Goal: Task Accomplishment & Management: Manage account settings

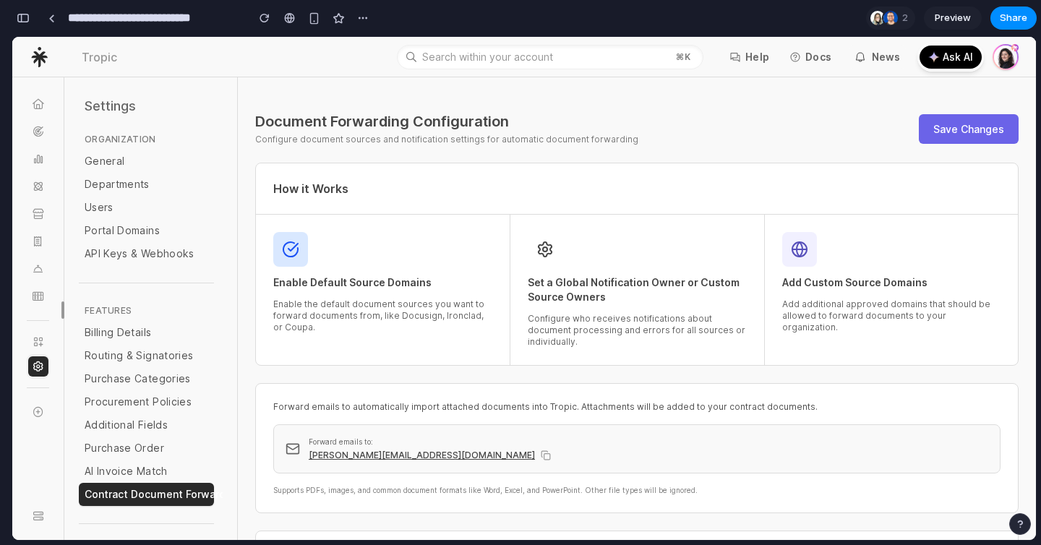
click at [980, 123] on button "Save Changes" at bounding box center [969, 129] width 100 height 30
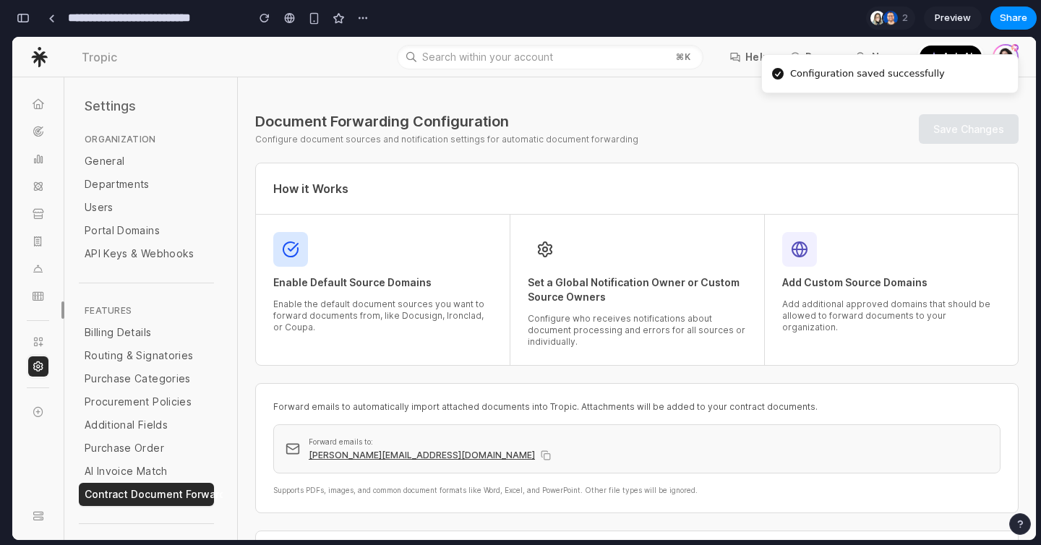
click at [844, 143] on div "Document Forwarding Configuration Configure document sources and notification s…" at bounding box center [636, 128] width 763 height 33
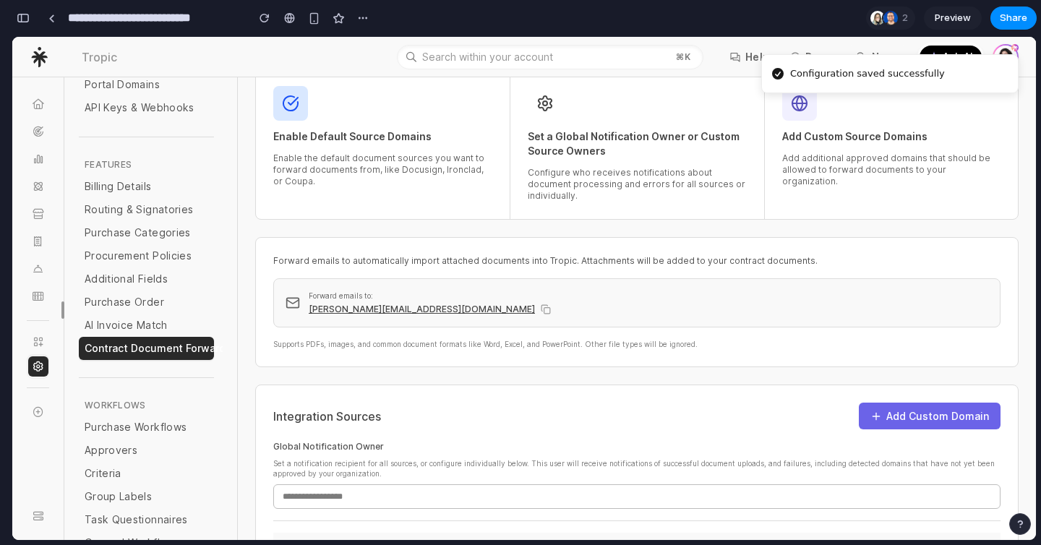
scroll to position [167, 0]
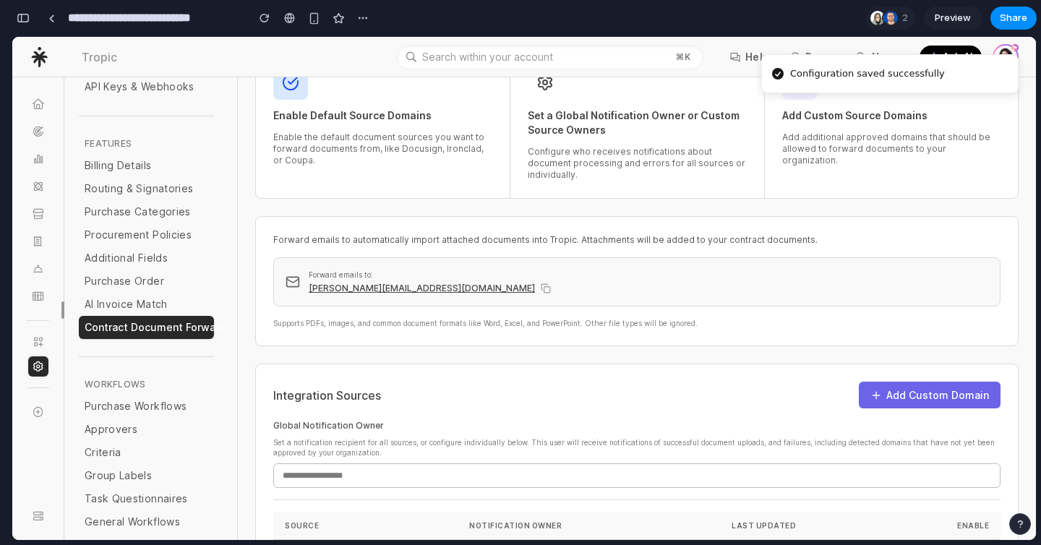
click at [934, 385] on button "Add Custom Domain" at bounding box center [930, 395] width 142 height 27
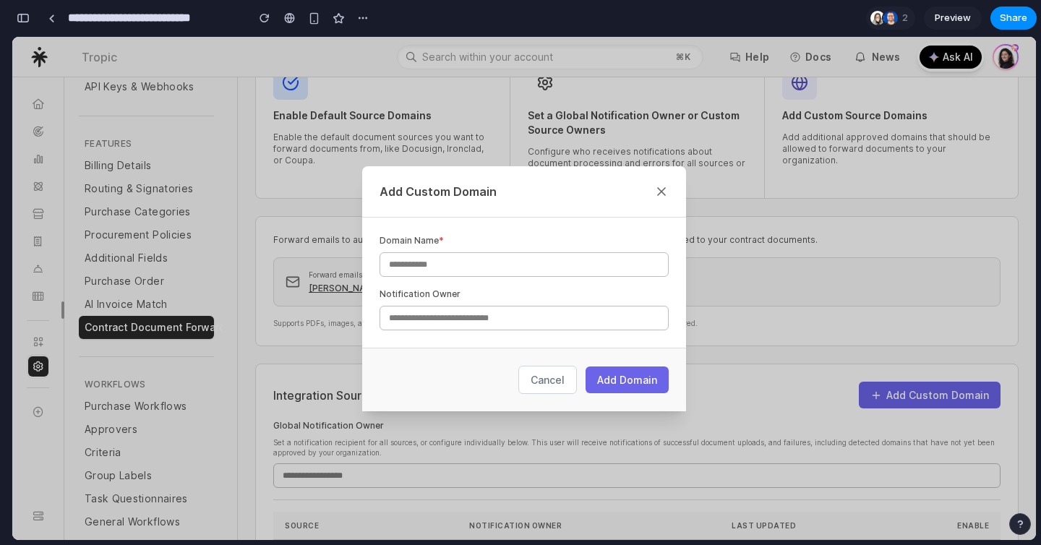
click at [661, 187] on icon at bounding box center [661, 191] width 14 height 14
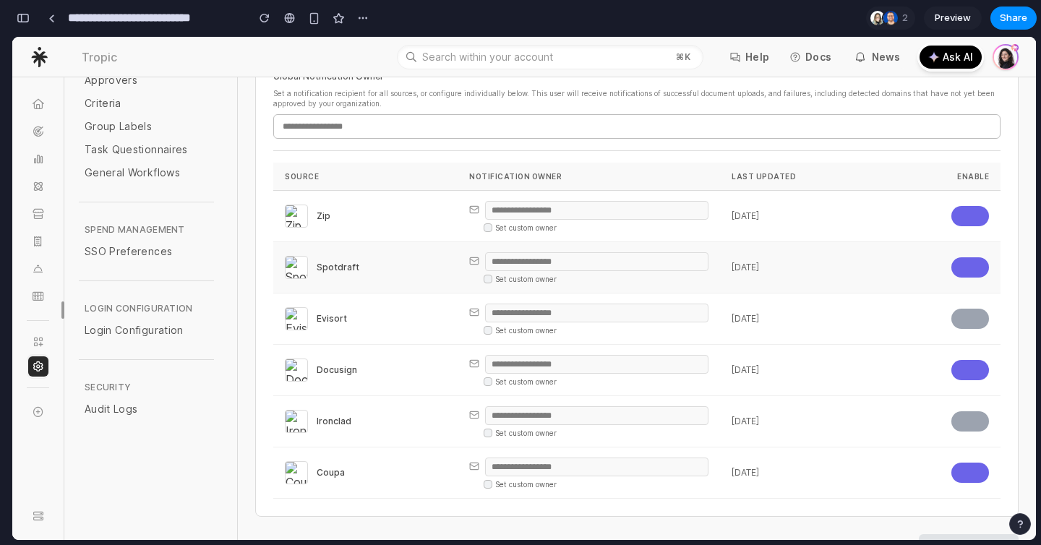
scroll to position [551, 0]
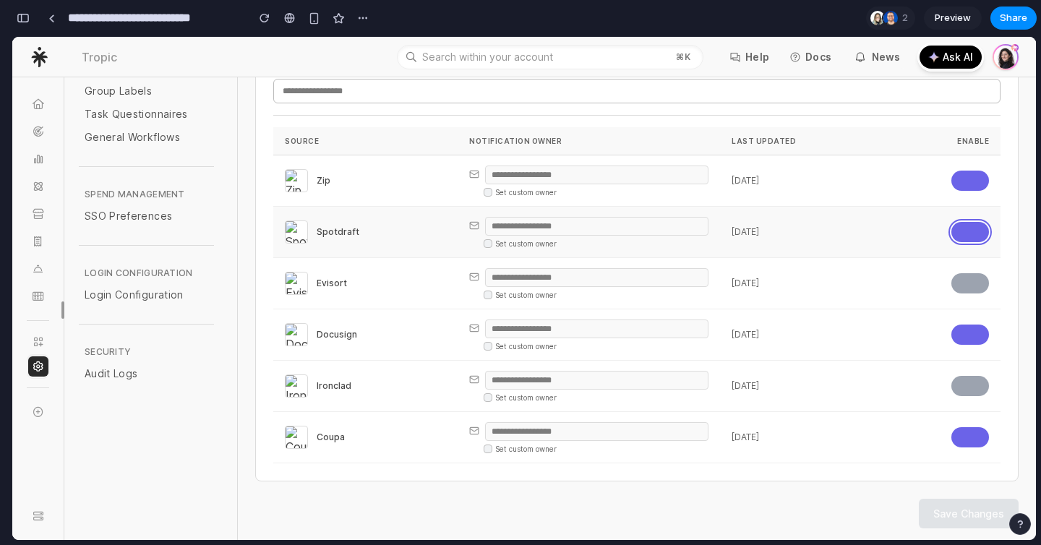
click at [973, 235] on button "button" at bounding box center [970, 232] width 38 height 20
click at [971, 234] on button "button" at bounding box center [970, 232] width 38 height 20
click at [27, 14] on div "button" at bounding box center [23, 18] width 13 height 10
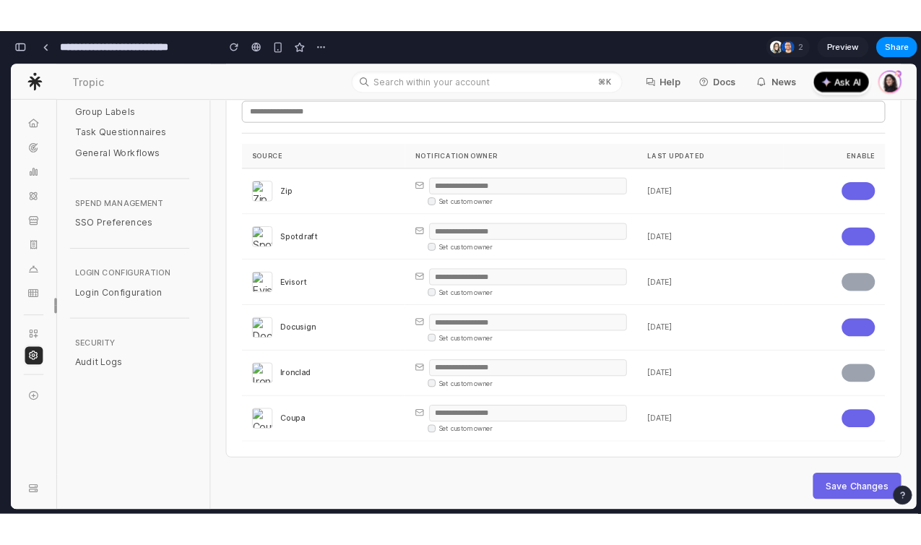
scroll to position [9280, 0]
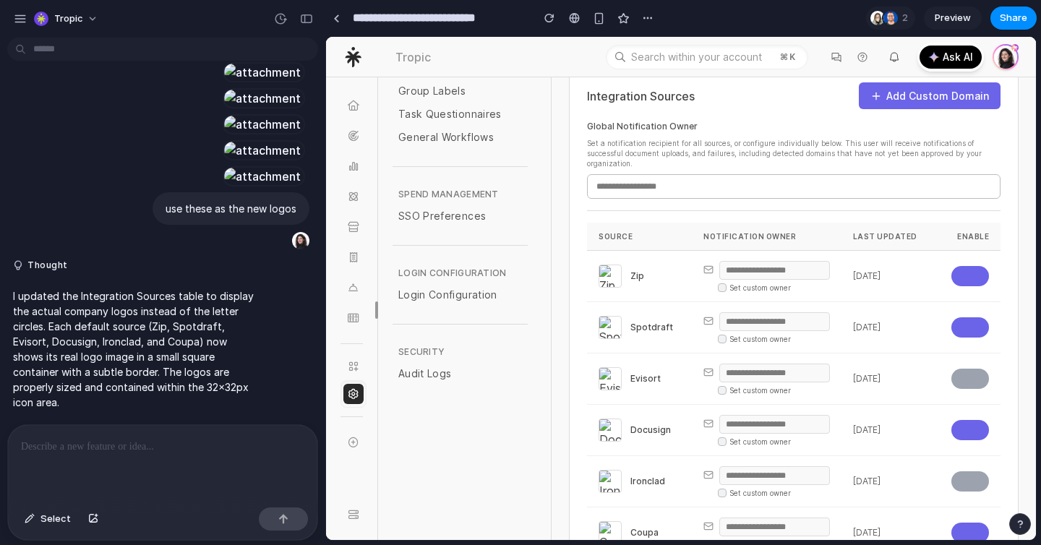
click at [257, 483] on div at bounding box center [162, 463] width 309 height 77
click at [84, 366] on p "I updated the Integration Sources table to display the actual company logos ins…" at bounding box center [133, 348] width 241 height 121
click at [101, 444] on p at bounding box center [162, 446] width 283 height 17
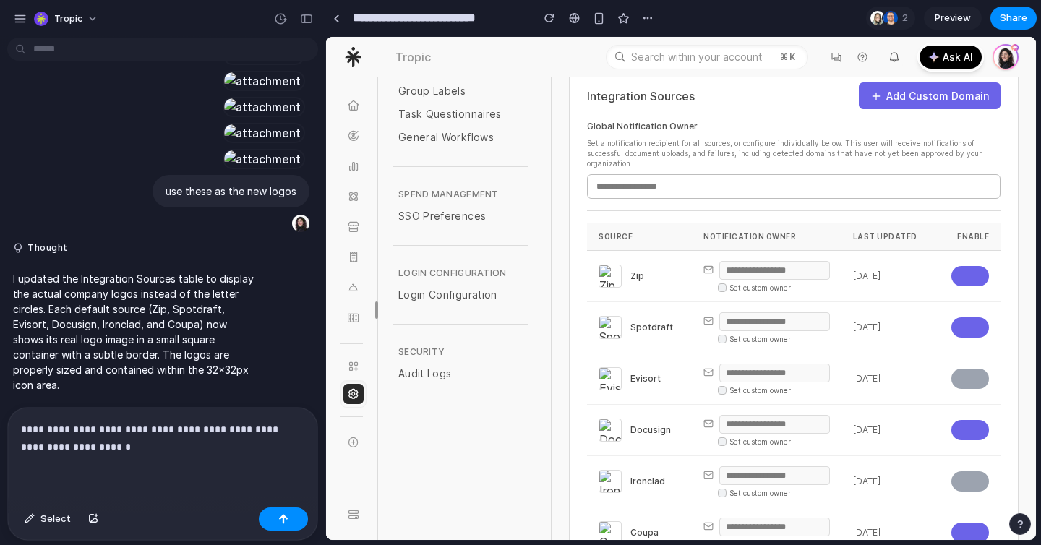
click at [827, 25] on section "**********" at bounding box center [680, 18] width 711 height 36
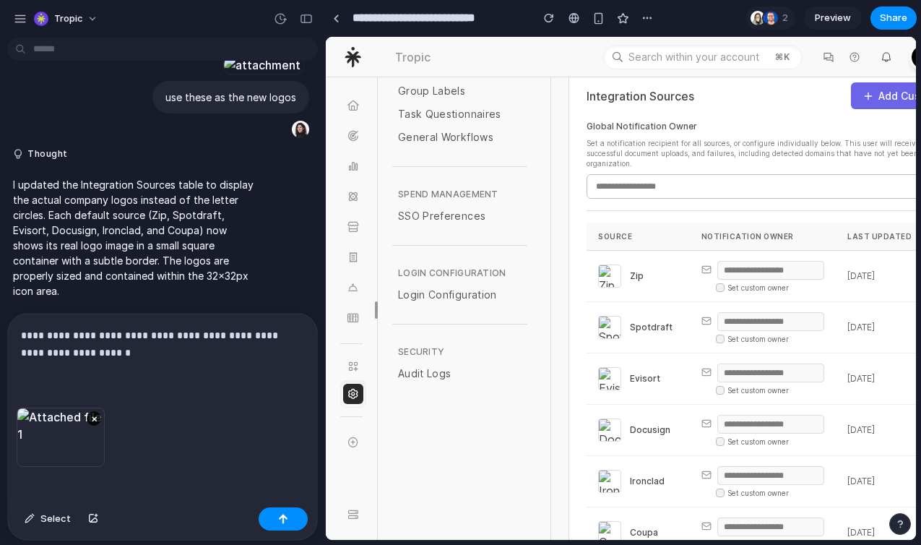
click at [142, 350] on p "**********" at bounding box center [162, 344] width 283 height 35
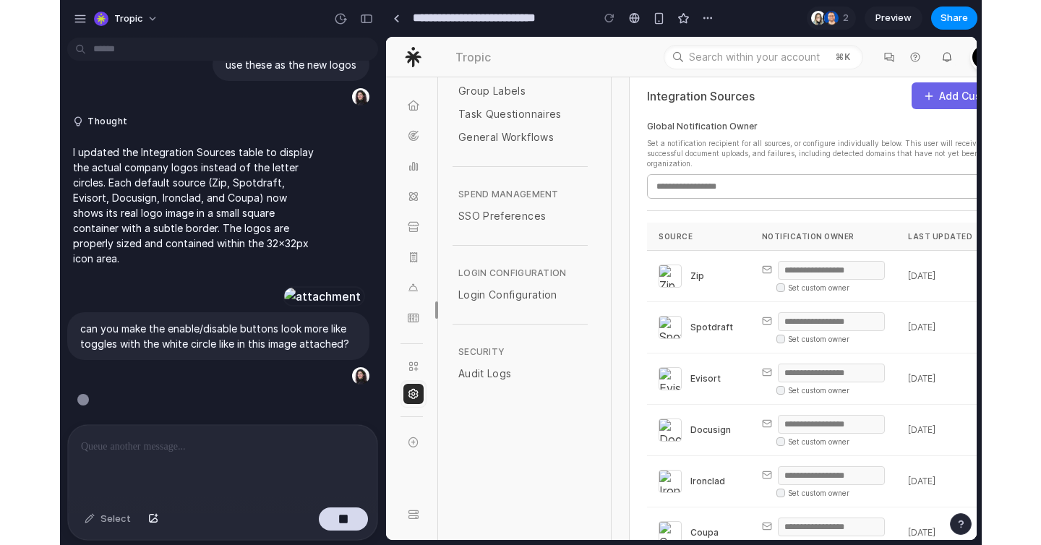
scroll to position [9693, 0]
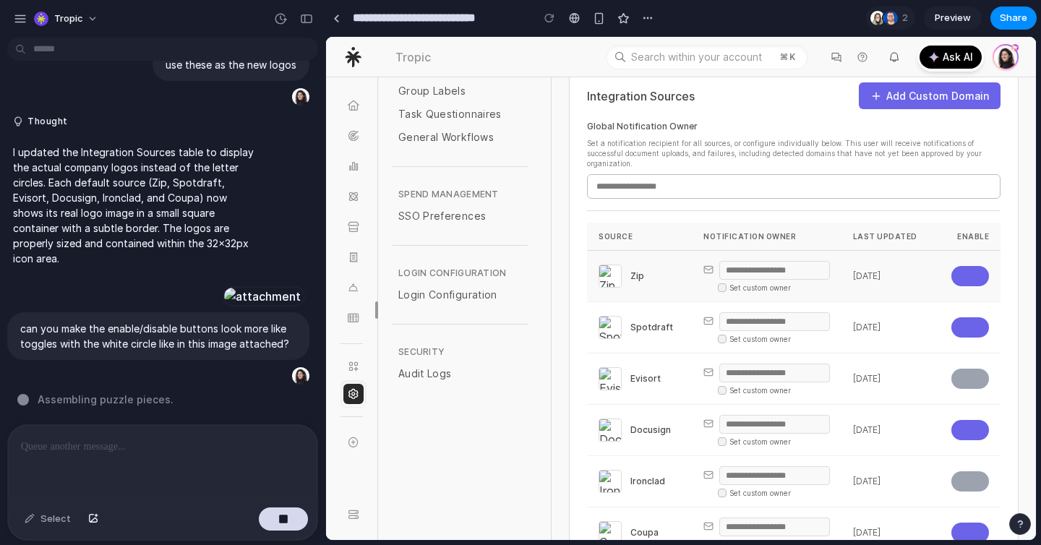
click at [604, 276] on img at bounding box center [610, 276] width 22 height 22
click at [607, 272] on img at bounding box center [610, 276] width 22 height 22
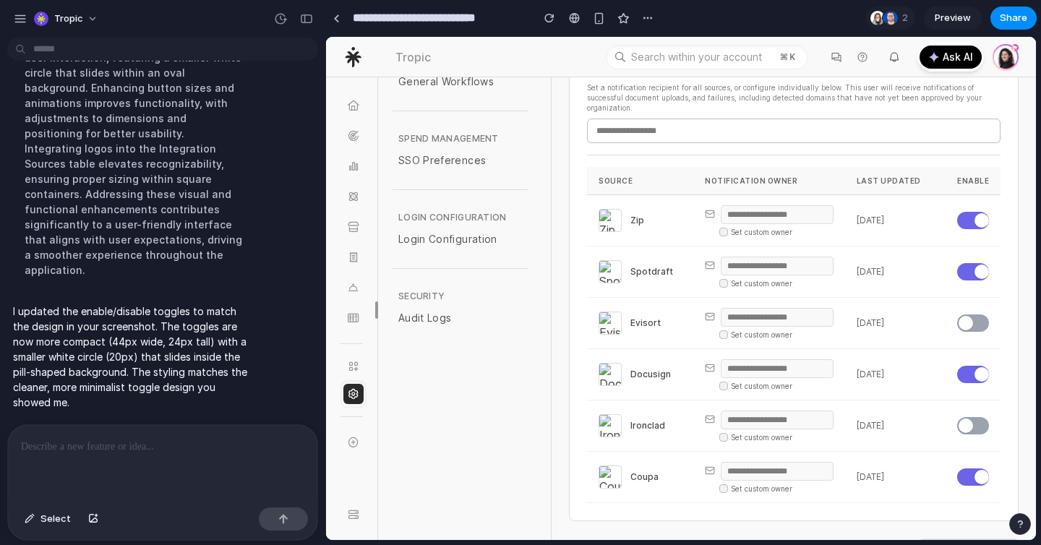
scroll to position [614, 0]
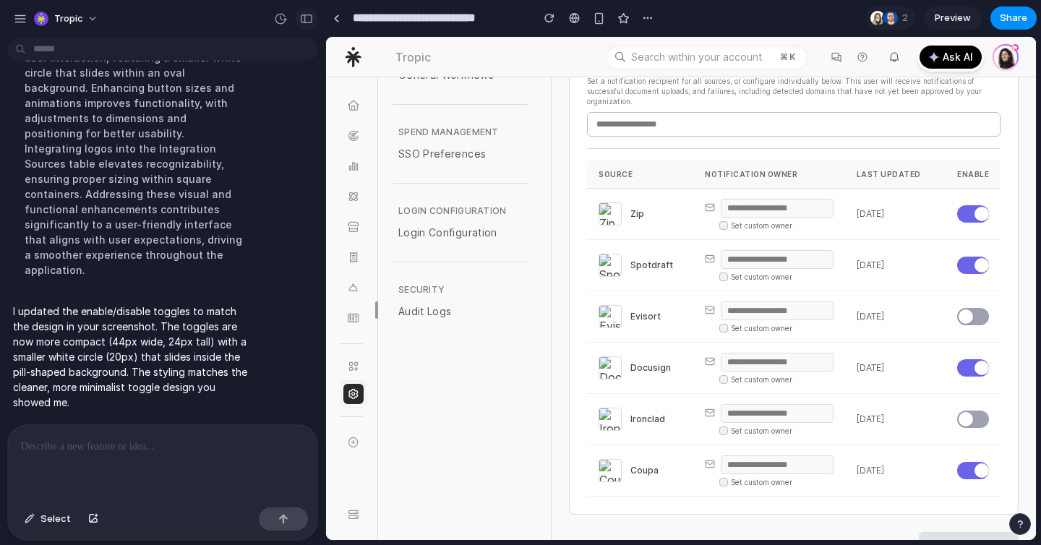
click at [311, 17] on div "button" at bounding box center [306, 19] width 13 height 10
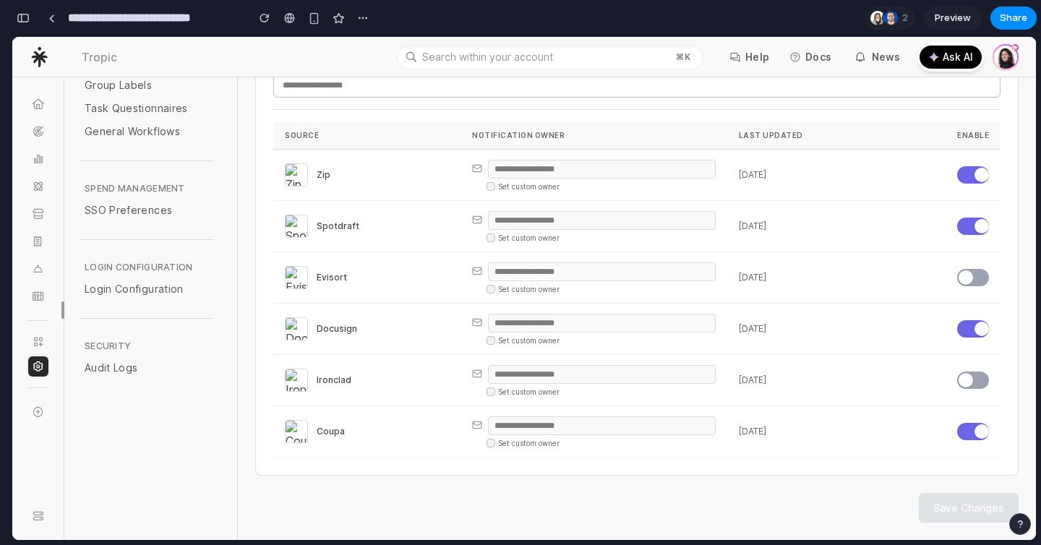
scroll to position [551, 0]
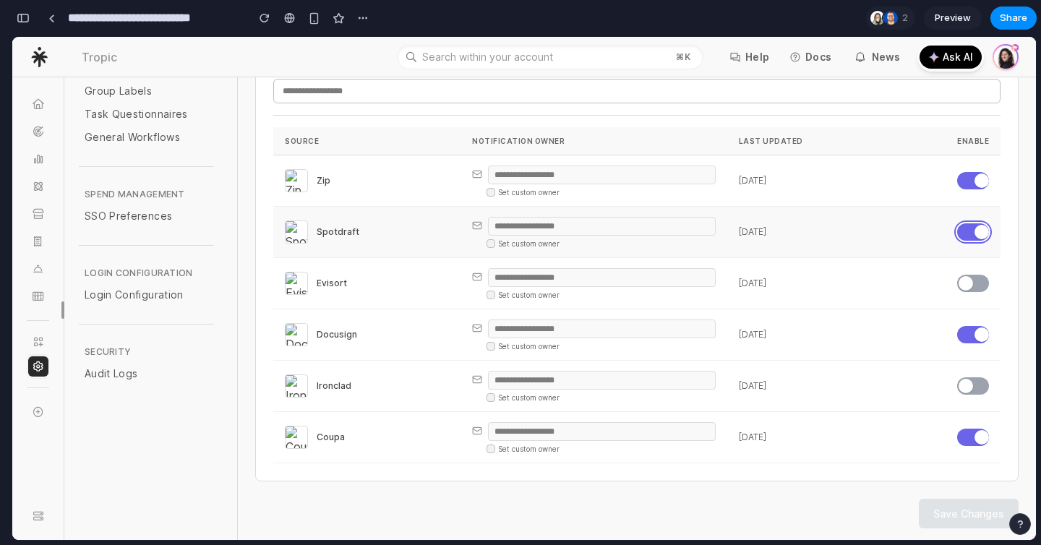
click at [973, 228] on button "button" at bounding box center [973, 231] width 32 height 17
click at [972, 228] on button "button" at bounding box center [973, 231] width 32 height 17
click at [968, 280] on span "button" at bounding box center [965, 283] width 14 height 14
click at [968, 280] on button "button" at bounding box center [973, 283] width 32 height 17
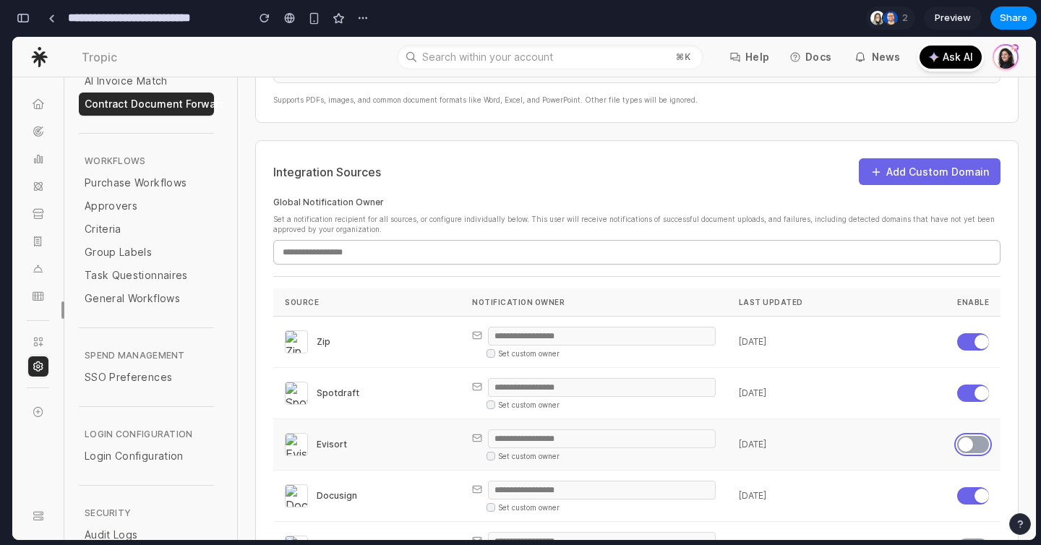
scroll to position [337, 0]
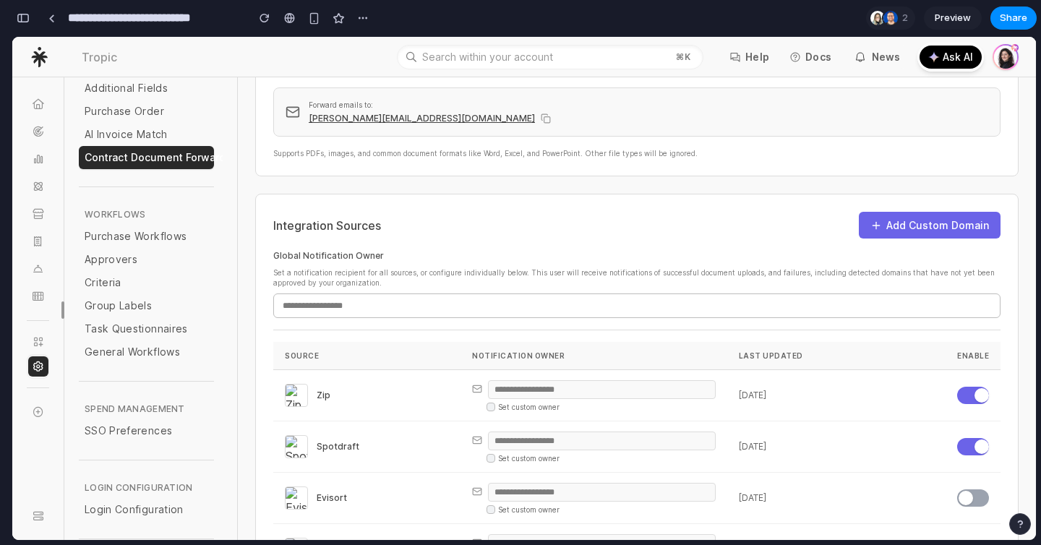
click at [913, 221] on button "Add Custom Domain" at bounding box center [930, 225] width 142 height 27
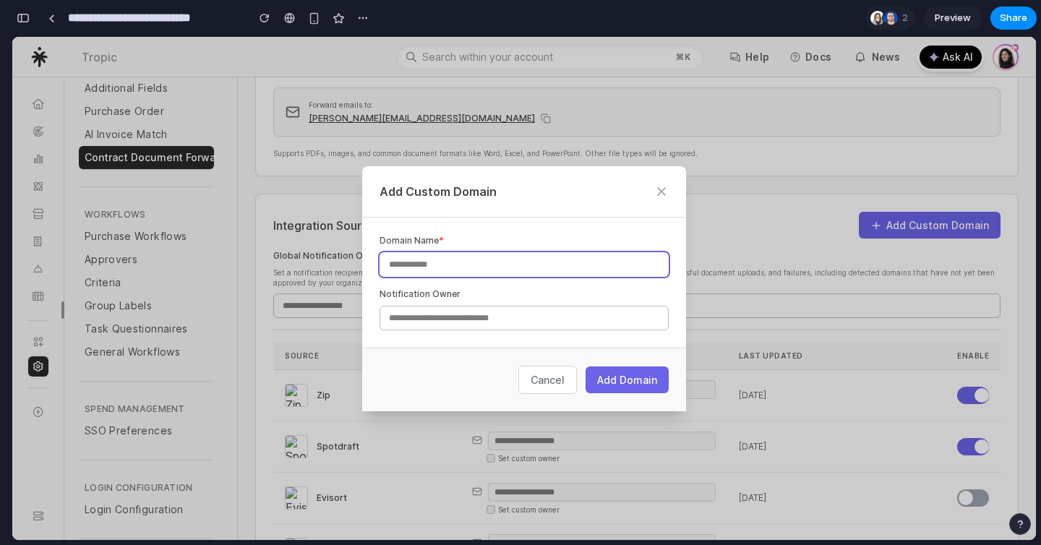
click at [457, 264] on input "text" at bounding box center [523, 264] width 289 height 25
type input "********"
click at [636, 378] on button "Add Domain" at bounding box center [626, 379] width 83 height 27
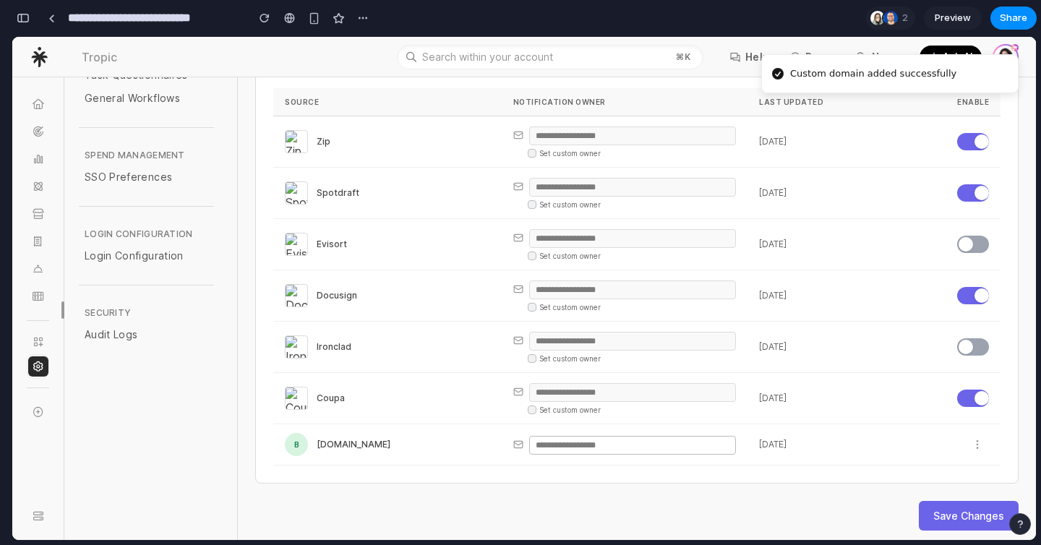
scroll to position [593, 0]
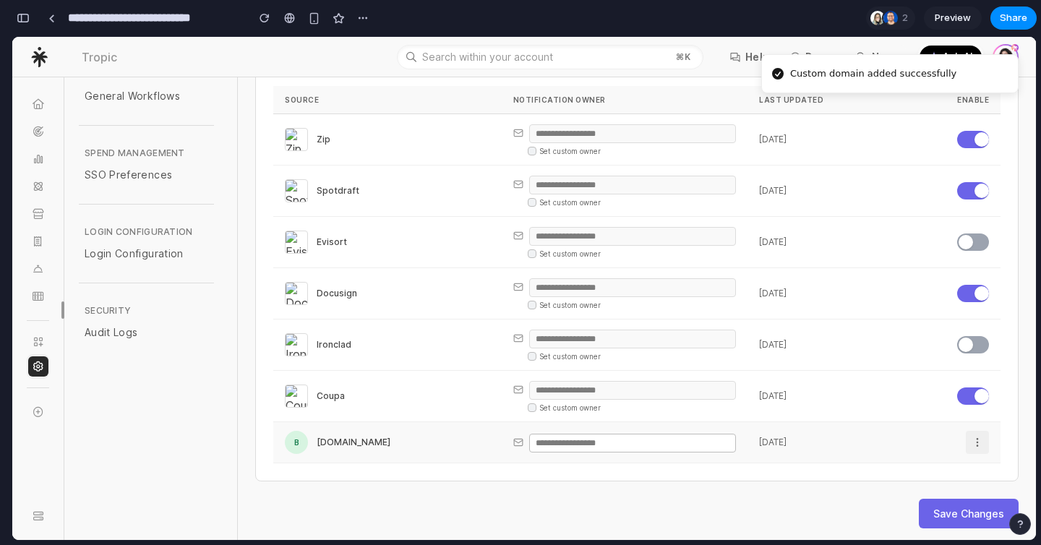
click at [972, 436] on icon at bounding box center [977, 442] width 12 height 12
click at [978, 431] on div at bounding box center [523, 288] width 1023 height 503
click at [981, 436] on icon at bounding box center [977, 442] width 12 height 12
click at [760, 513] on div at bounding box center [523, 288] width 1023 height 503
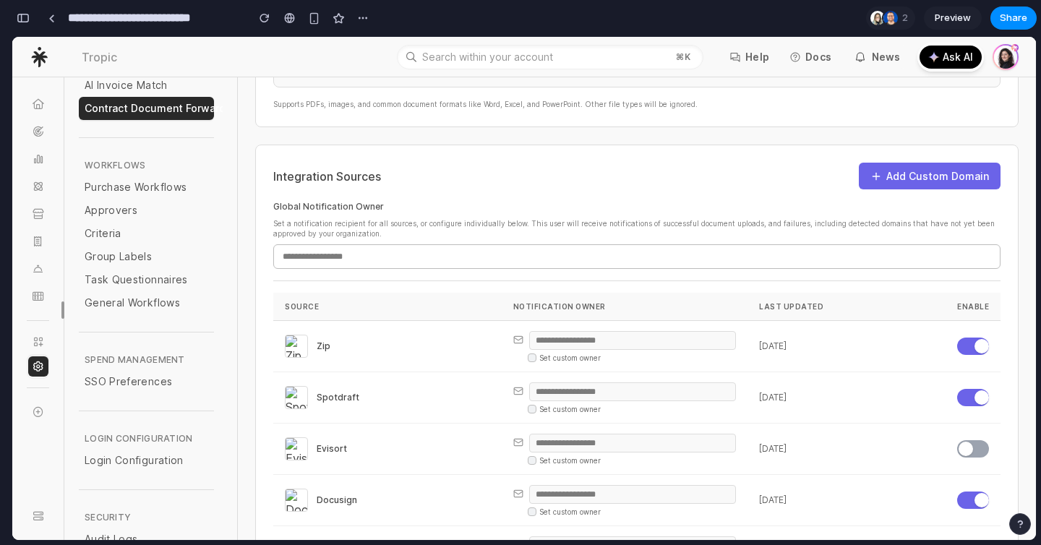
click at [943, 163] on button "Add Custom Domain" at bounding box center [930, 176] width 142 height 27
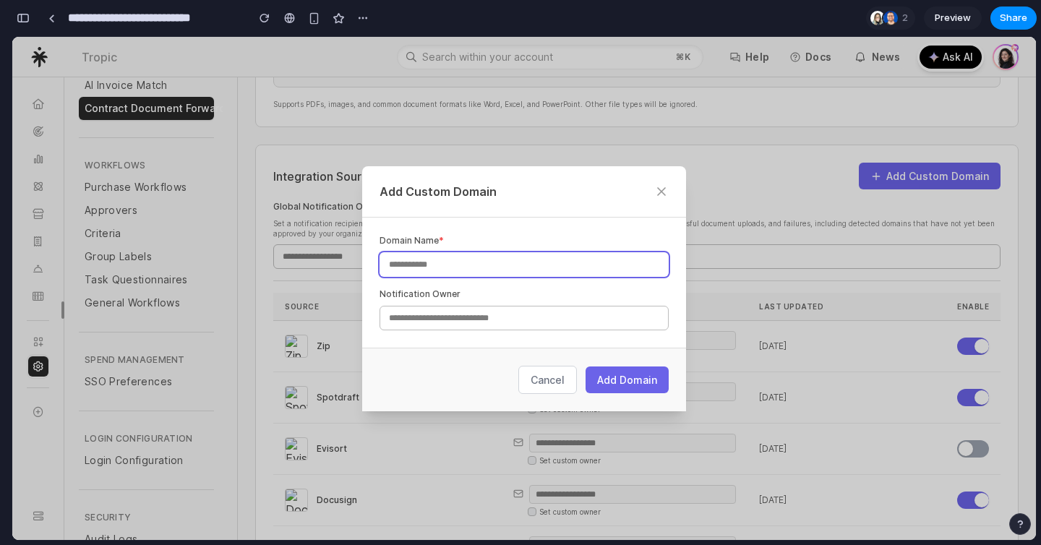
click at [580, 258] on input "text" at bounding box center [523, 264] width 289 height 25
type input "**********"
click at [661, 384] on button "Add Domain" at bounding box center [626, 379] width 83 height 27
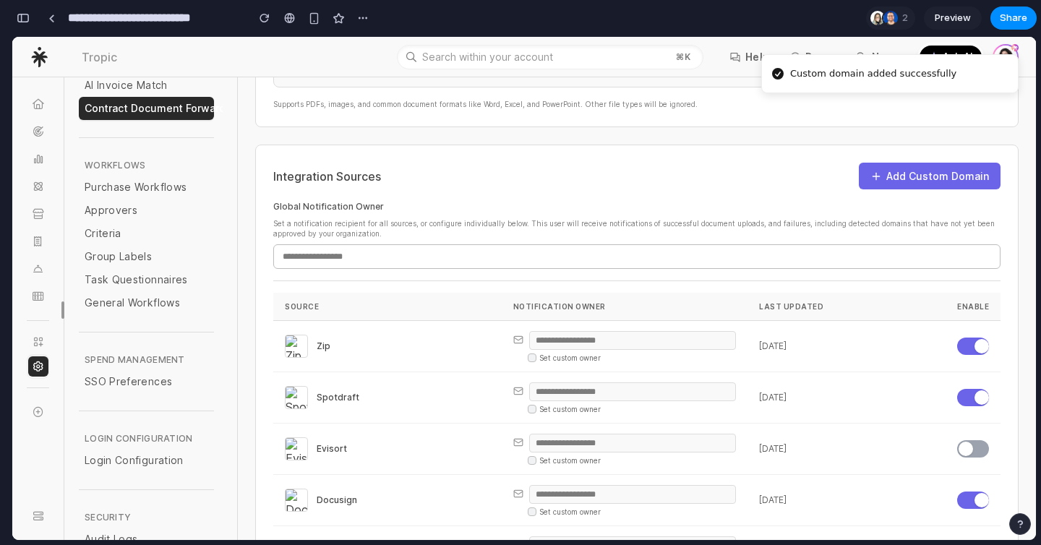
scroll to position [634, 0]
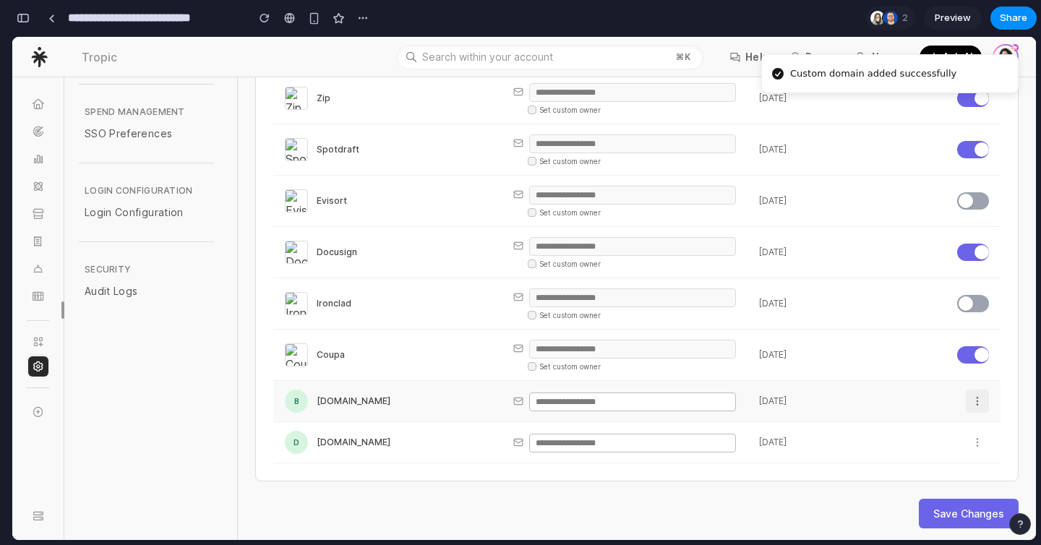
click at [972, 399] on icon at bounding box center [977, 401] width 12 height 12
click at [809, 512] on div at bounding box center [523, 288] width 1023 height 503
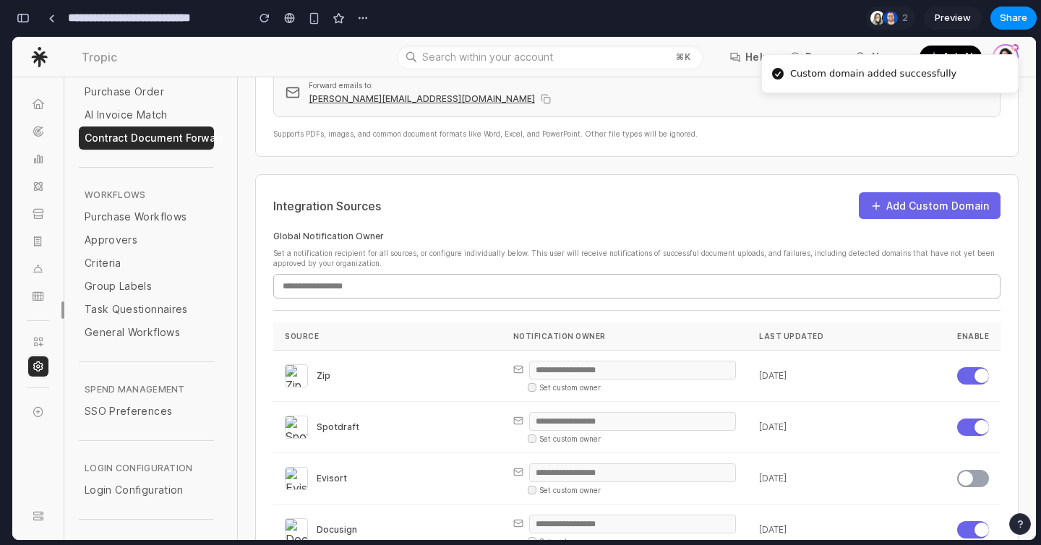
scroll to position [325, 0]
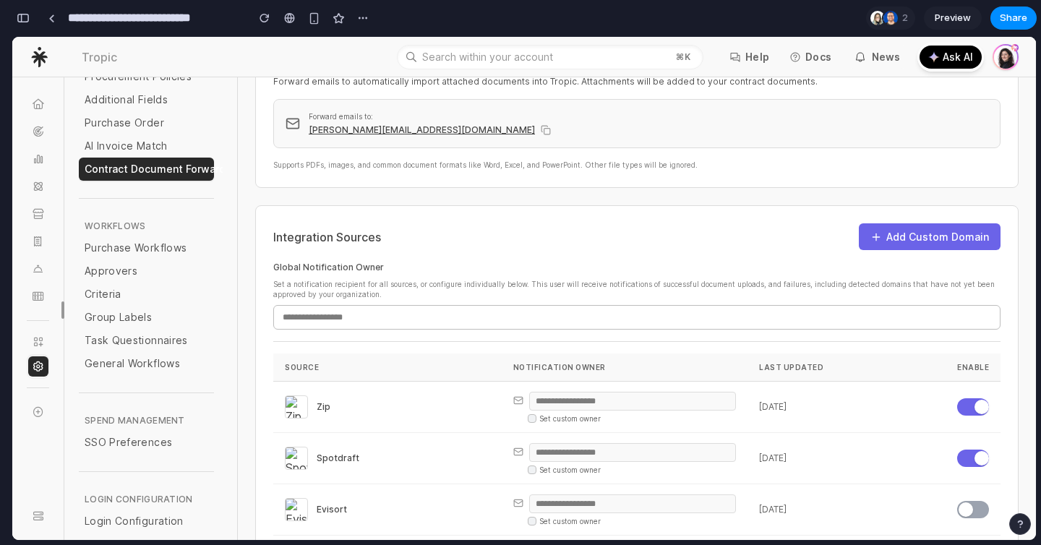
click at [926, 236] on button "Add Custom Domain" at bounding box center [930, 236] width 142 height 27
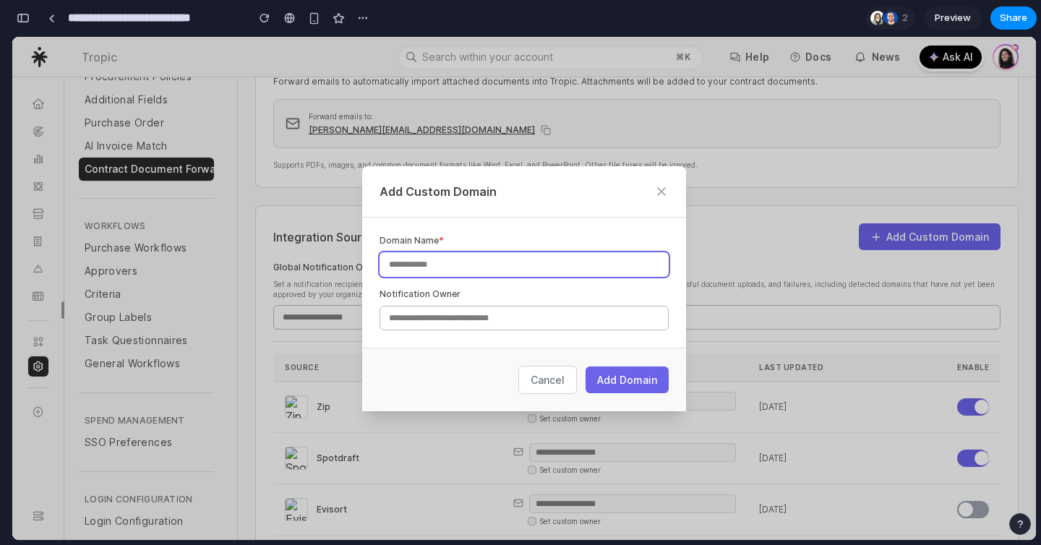
click at [482, 264] on input "text" at bounding box center [523, 264] width 289 height 25
type input "*******"
click at [609, 359] on div "Cancel Add Domain" at bounding box center [524, 380] width 324 height 64
click at [597, 377] on button "Add Domain" at bounding box center [626, 379] width 83 height 27
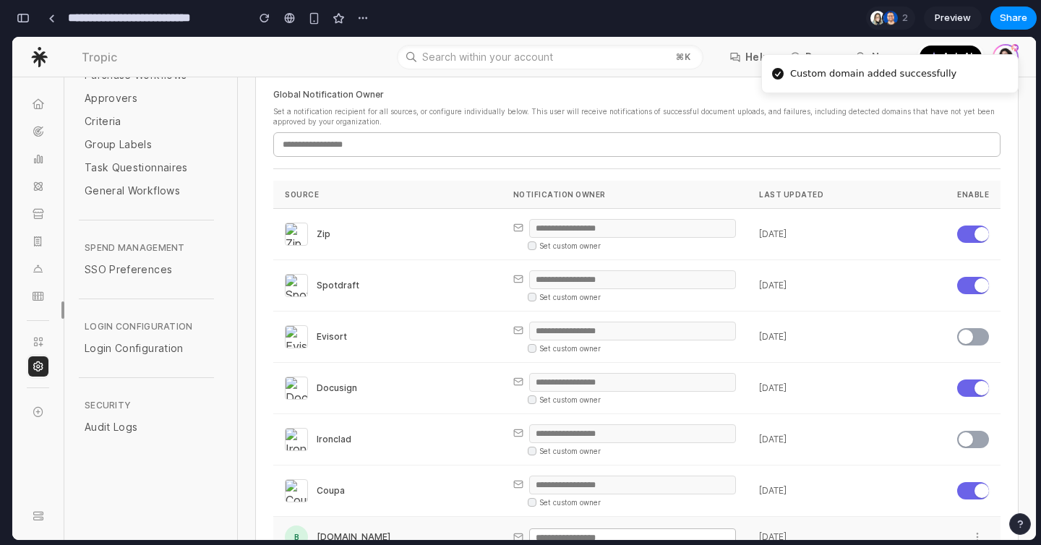
scroll to position [675, 0]
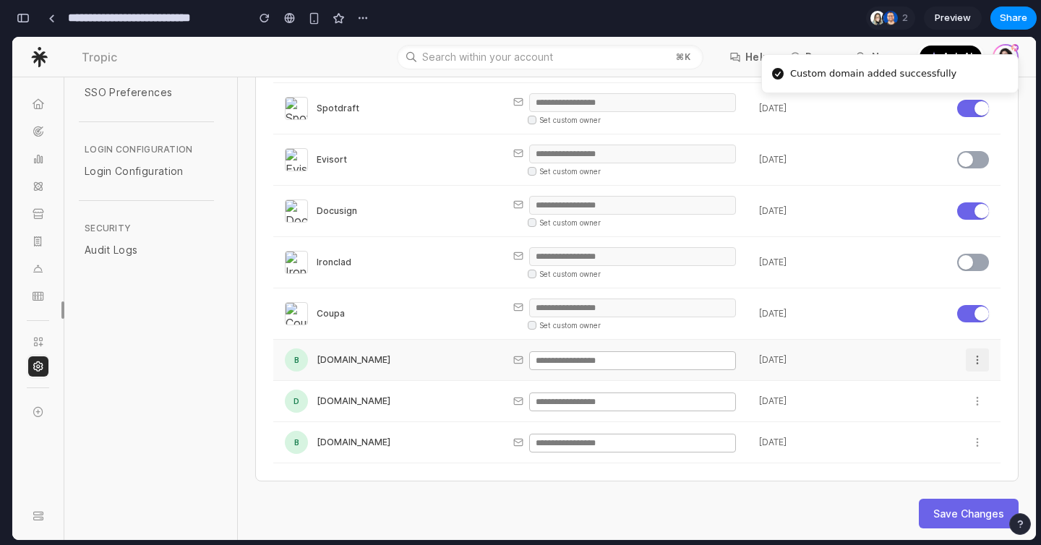
click at [982, 350] on button at bounding box center [976, 359] width 23 height 23
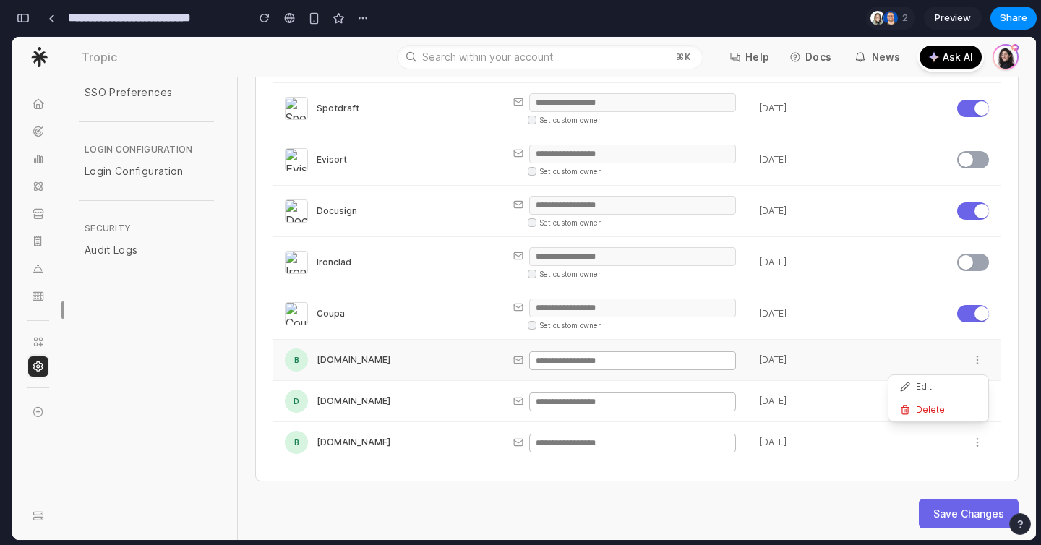
click at [786, 505] on div at bounding box center [523, 288] width 1023 height 503
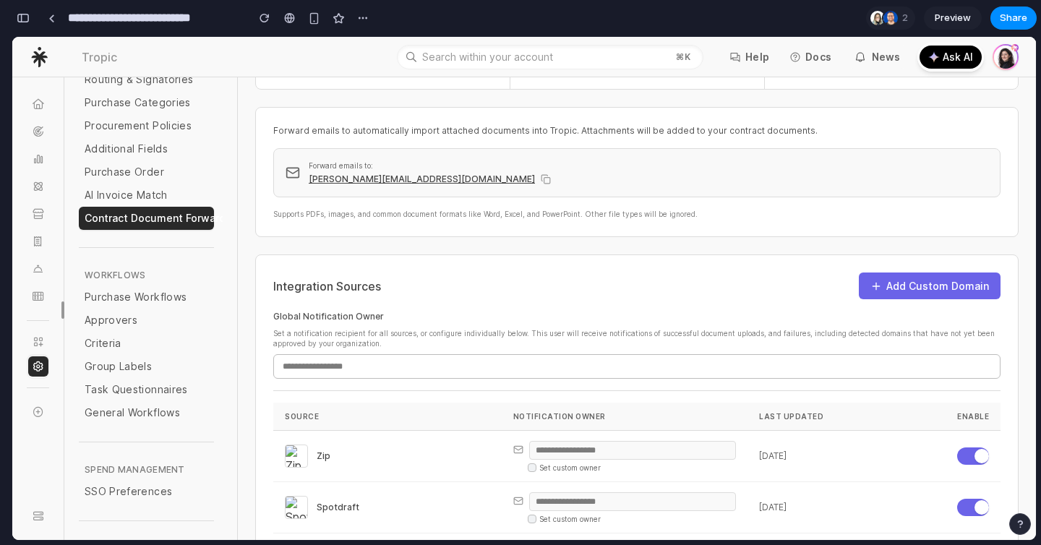
scroll to position [222, 0]
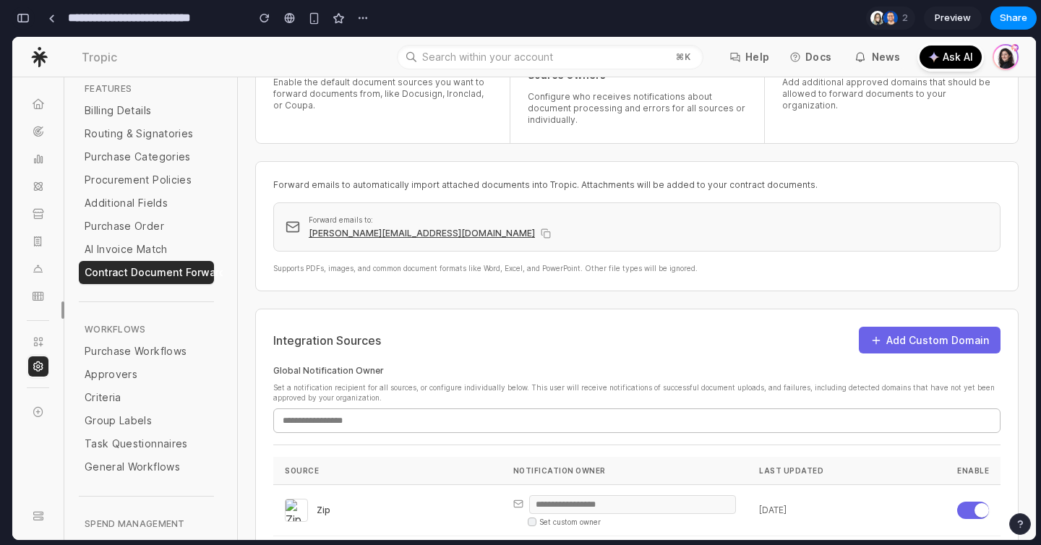
click at [27, 10] on button "button" at bounding box center [23, 18] width 23 height 23
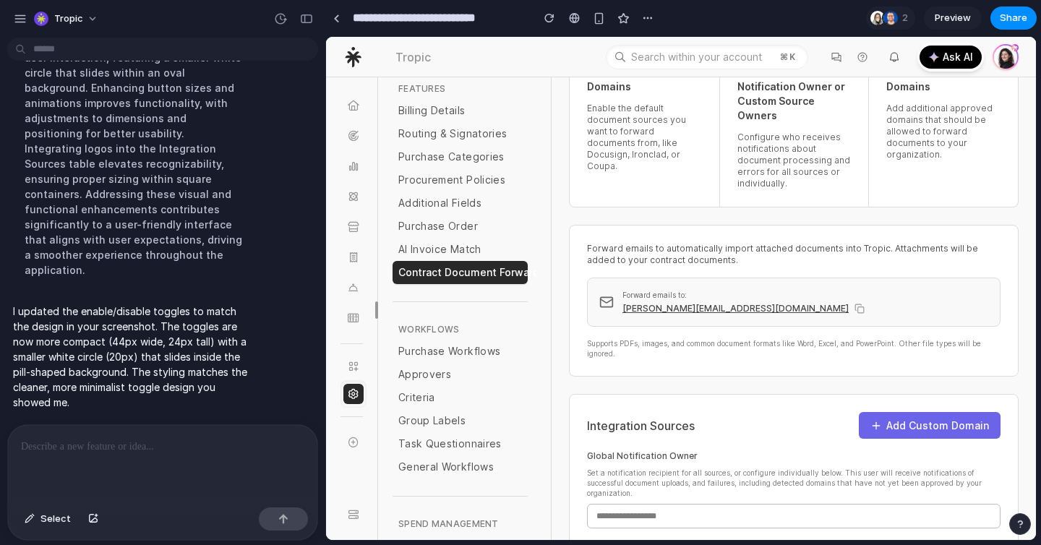
scroll to position [10079, 0]
click at [236, 464] on div at bounding box center [162, 463] width 309 height 77
click at [710, 231] on div "Forward emails to automatically import attached documents into Tropic. Attachme…" at bounding box center [793, 301] width 449 height 152
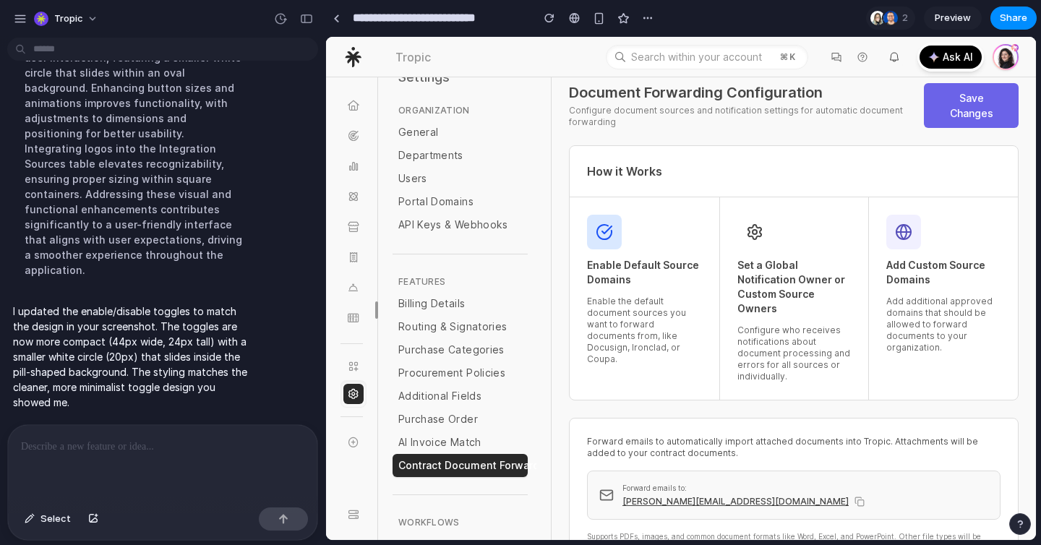
scroll to position [0, 0]
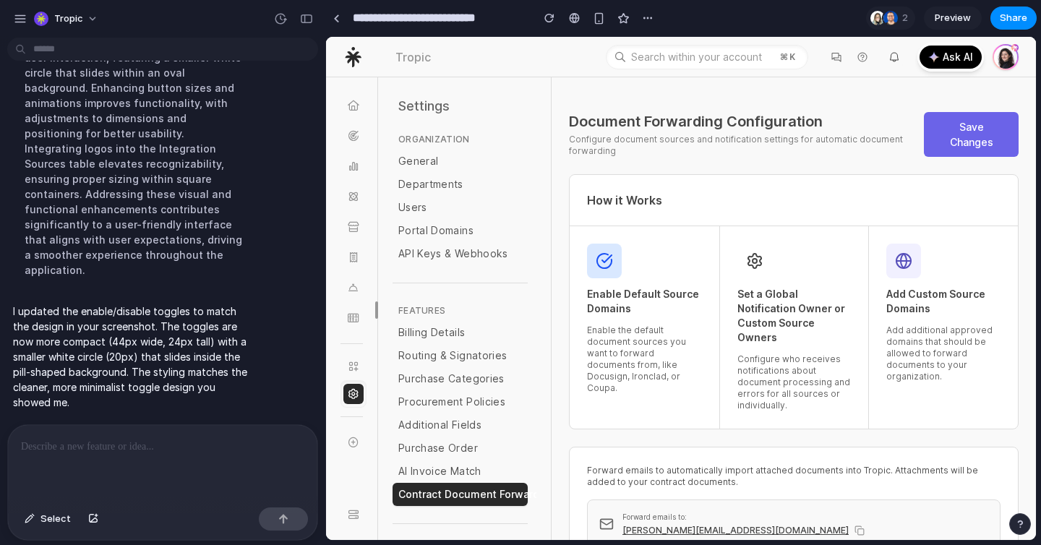
click at [318, 21] on div "Tropic" at bounding box center [162, 17] width 325 height 35
click at [305, 19] on div "button" at bounding box center [306, 19] width 13 height 10
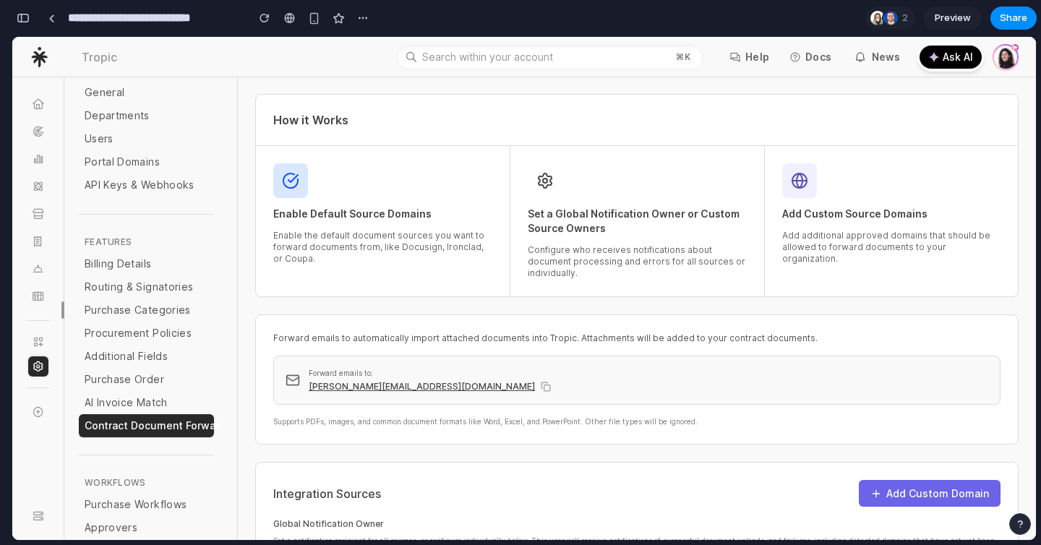
scroll to position [67, 0]
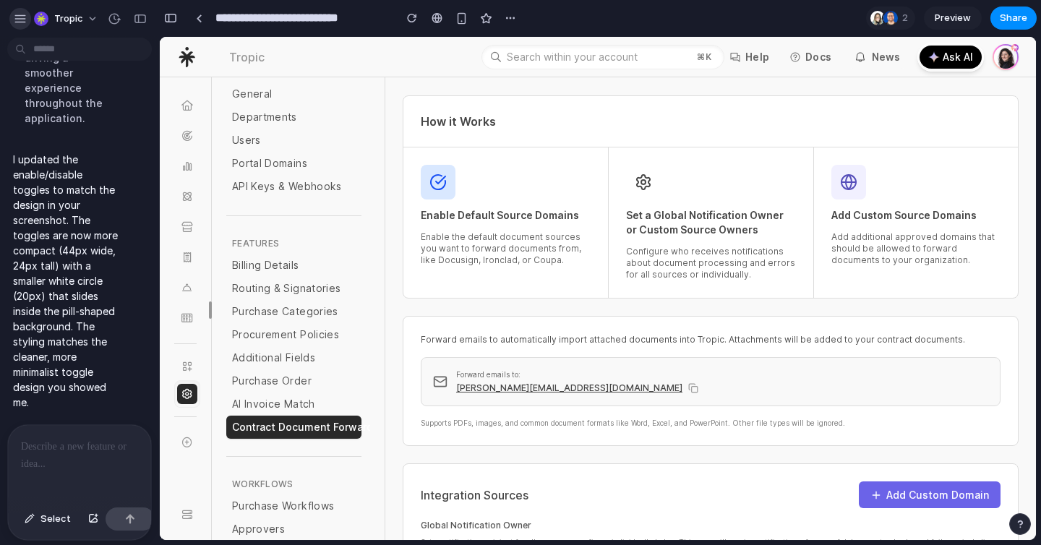
click at [24, 22] on div "button" at bounding box center [20, 18] width 13 height 13
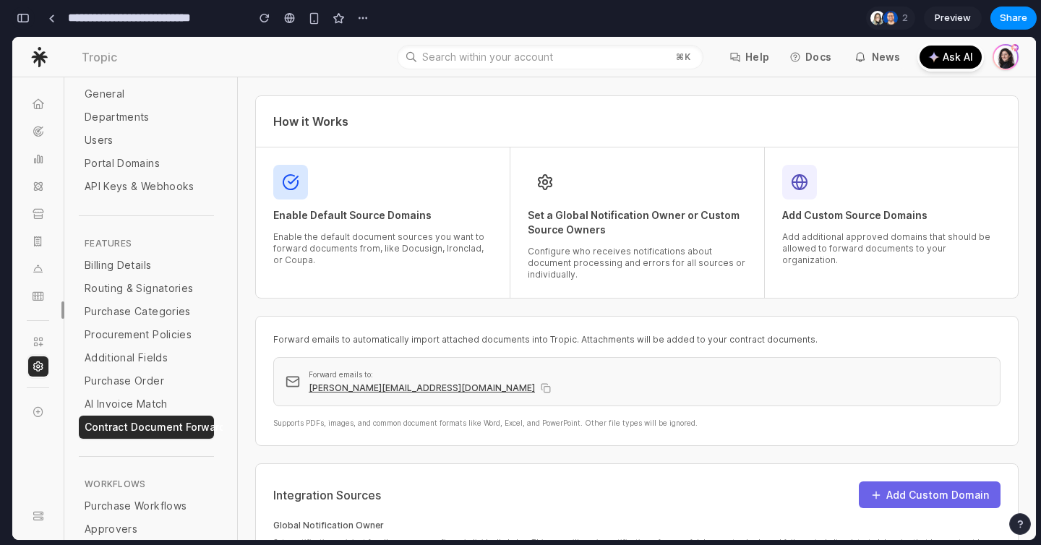
click at [27, 22] on div "button" at bounding box center [23, 18] width 13 height 10
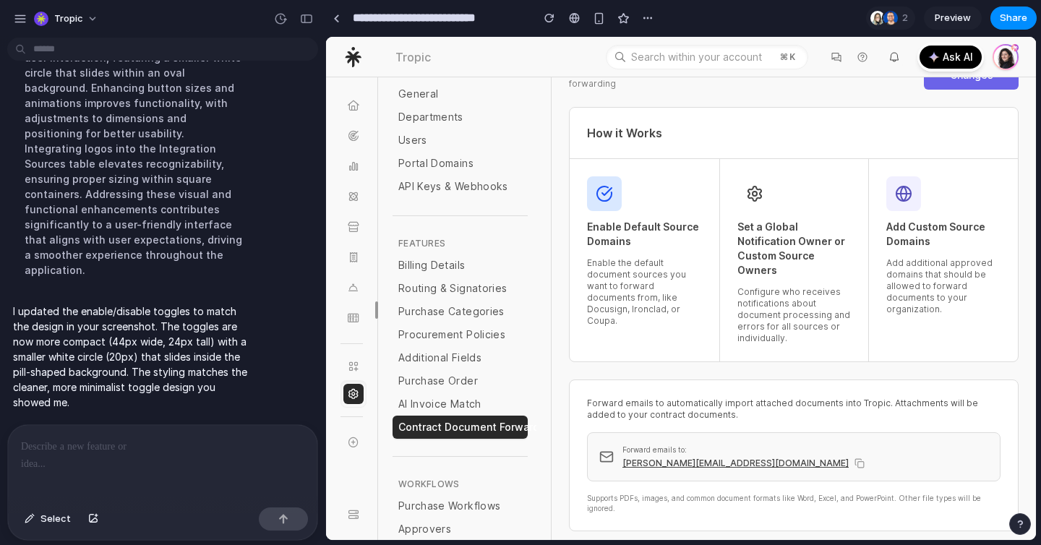
scroll to position [10079, 0]
click at [214, 457] on div at bounding box center [162, 463] width 309 height 77
click at [215, 445] on p "**********" at bounding box center [162, 446] width 283 height 17
click at [192, 452] on p "**********" at bounding box center [162, 446] width 283 height 17
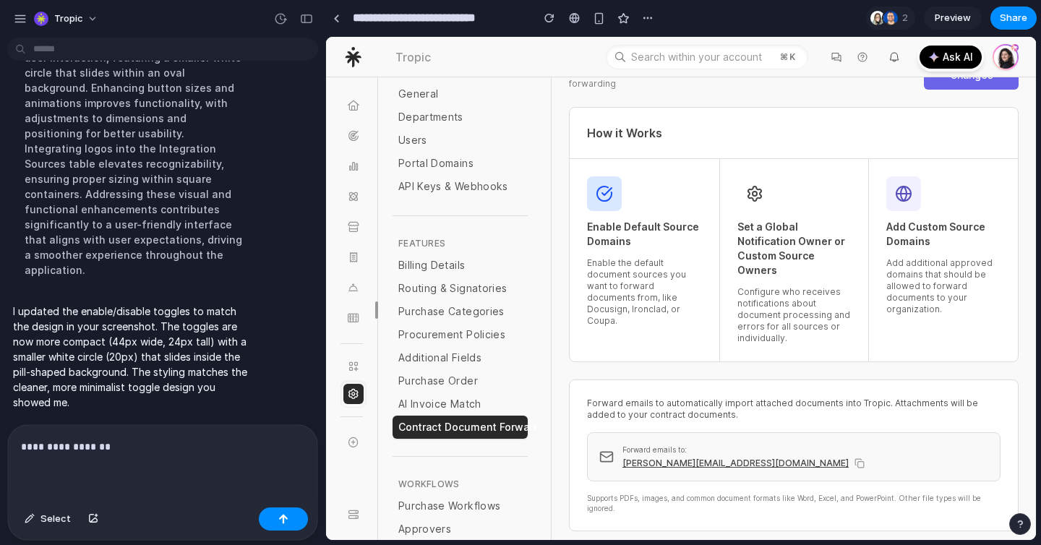
click at [192, 452] on p "**********" at bounding box center [162, 446] width 283 height 17
click at [168, 447] on p "********" at bounding box center [162, 446] width 283 height 17
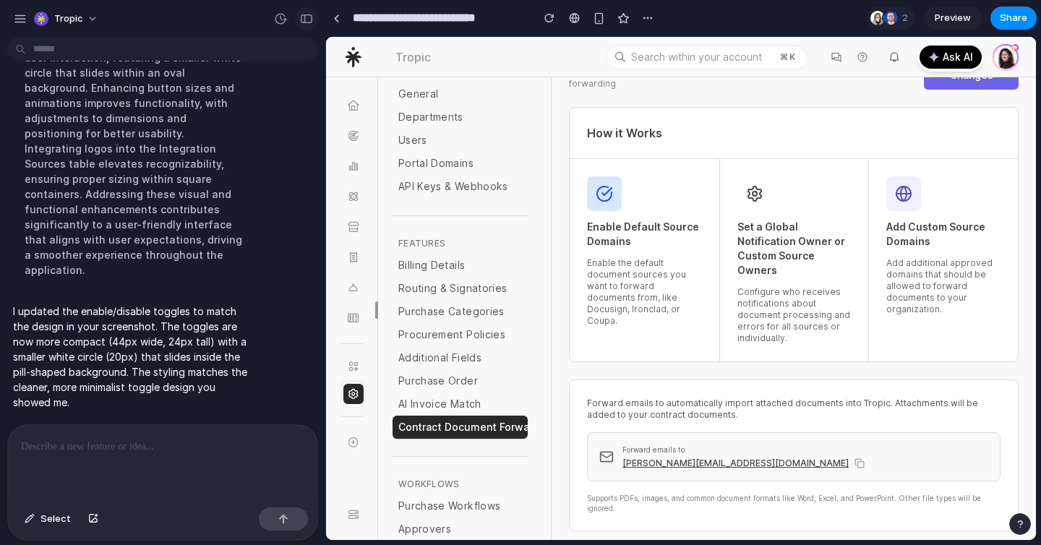
click at [307, 14] on div "button" at bounding box center [306, 19] width 13 height 10
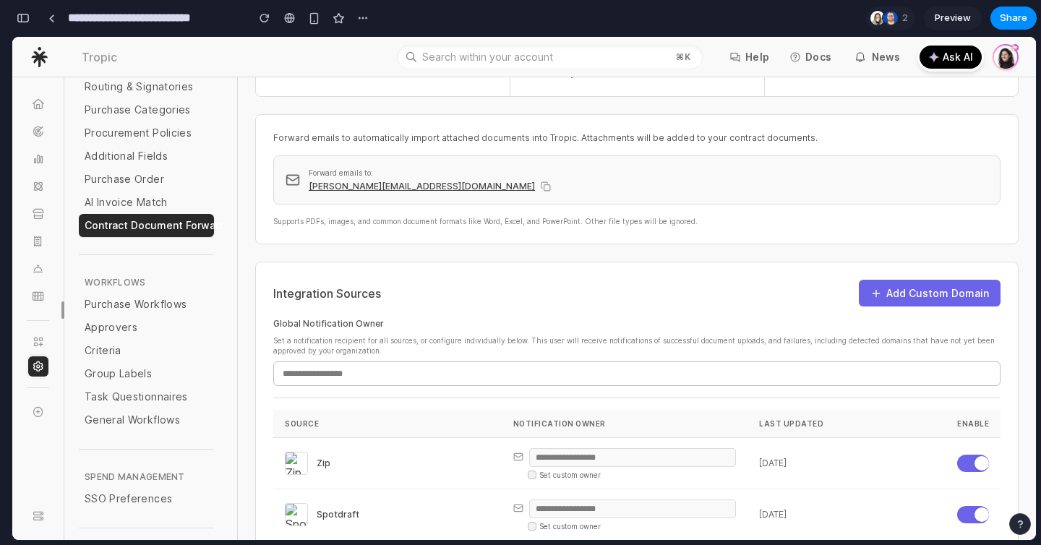
scroll to position [288, 0]
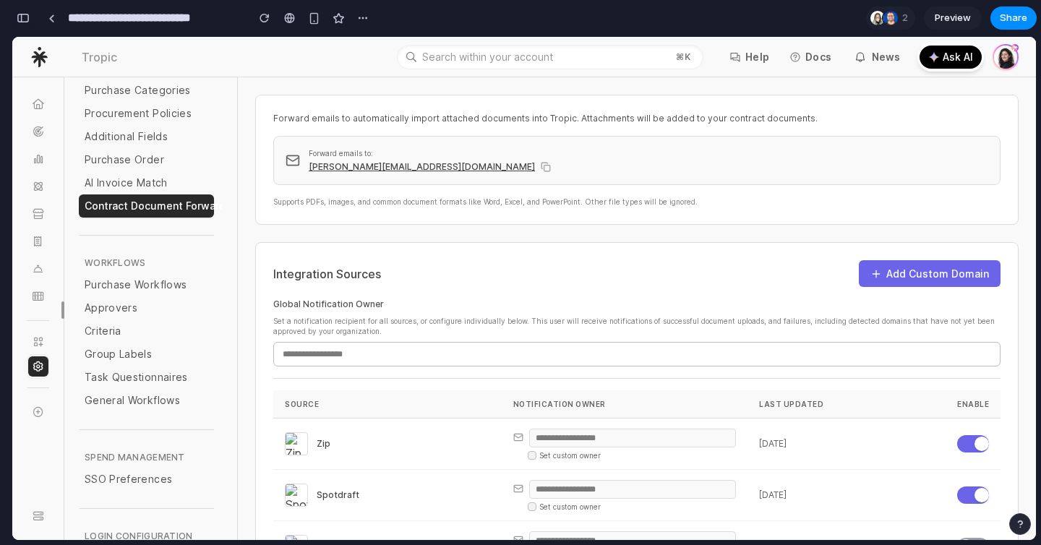
click at [13, 22] on button "button" at bounding box center [23, 18] width 23 height 23
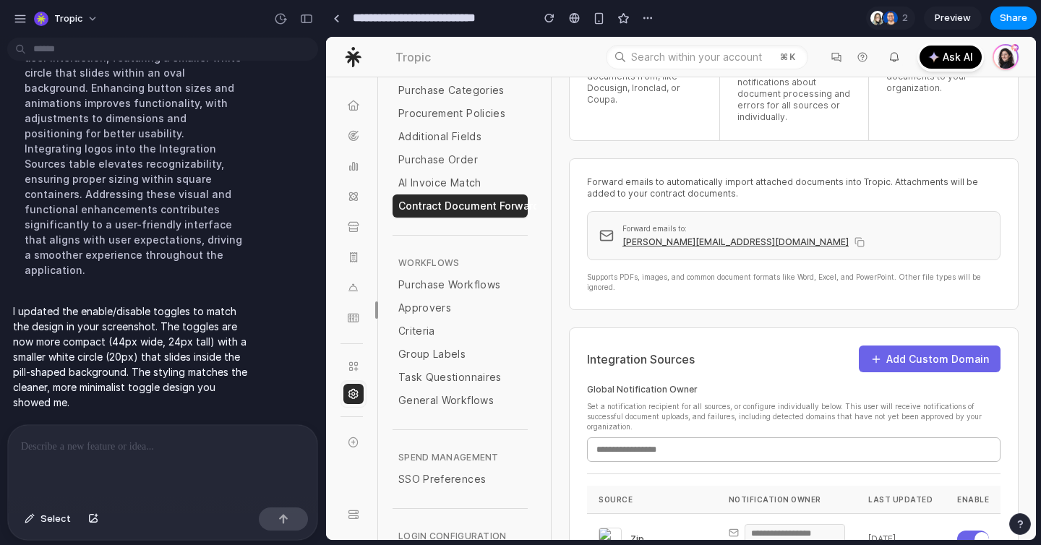
scroll to position [10079, 0]
click at [205, 478] on div at bounding box center [162, 463] width 309 height 77
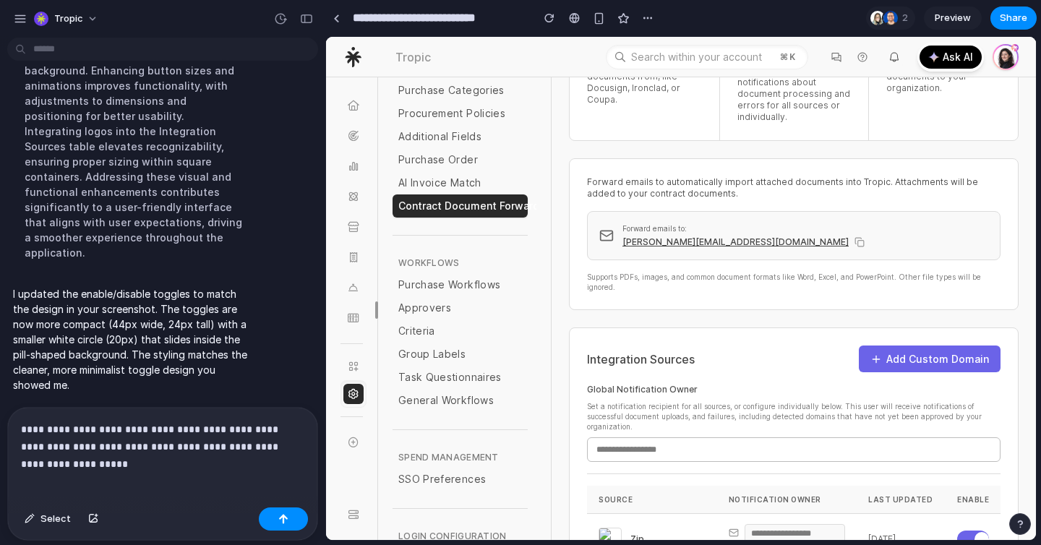
scroll to position [10111, 0]
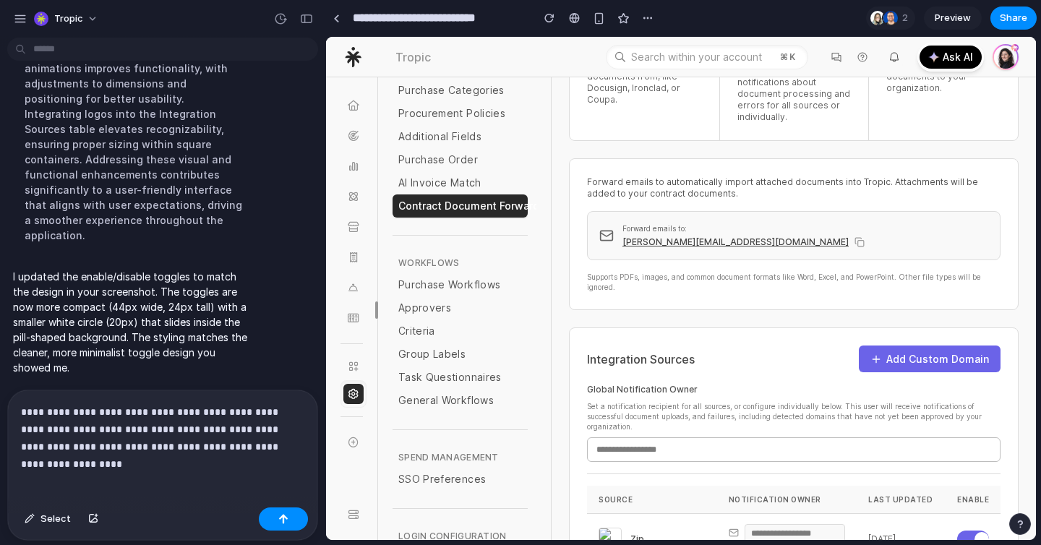
click at [51, 410] on p "**********" at bounding box center [162, 429] width 283 height 52
click at [292, 460] on div "**********" at bounding box center [162, 445] width 309 height 111
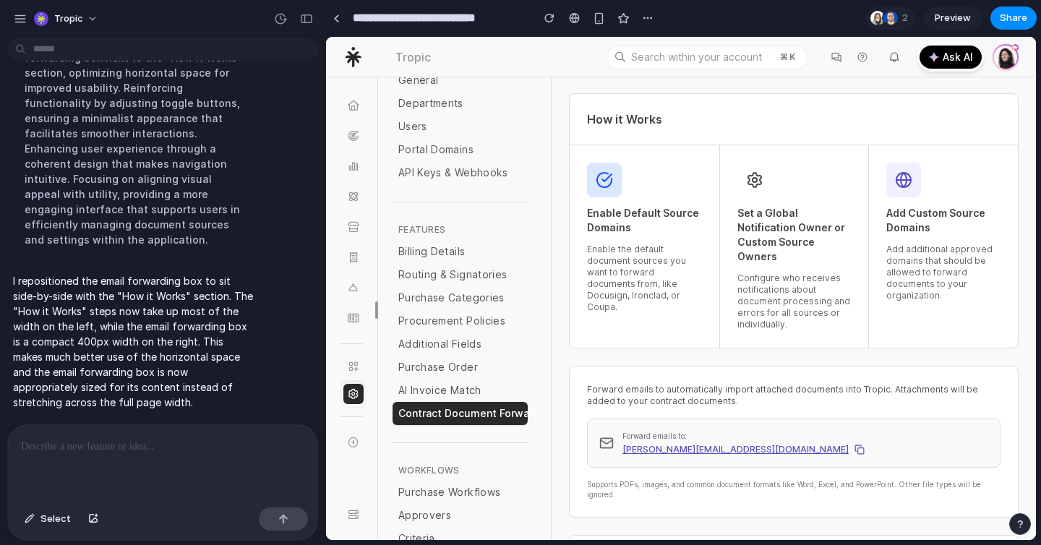
scroll to position [0, 0]
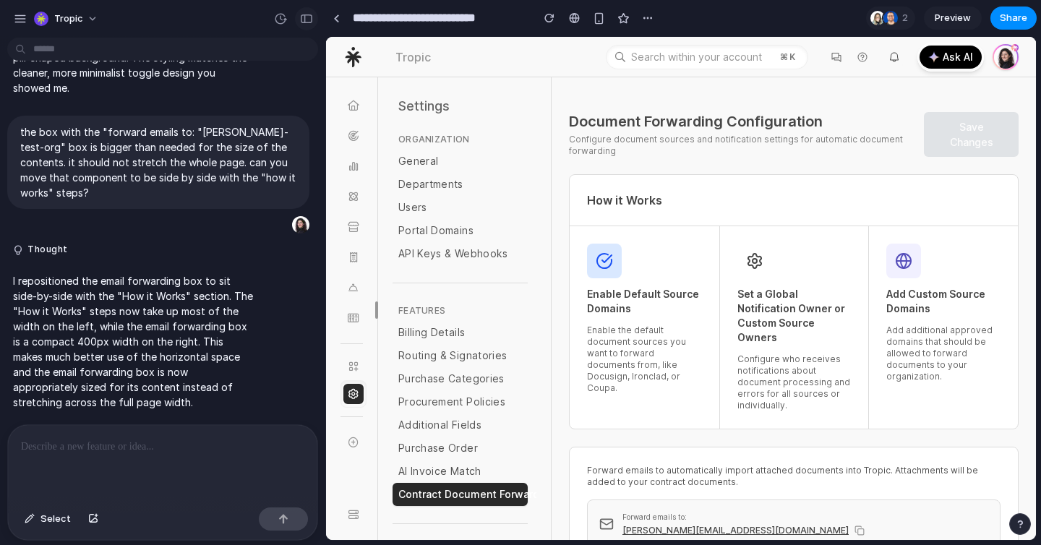
click at [313, 13] on button "button" at bounding box center [306, 18] width 23 height 23
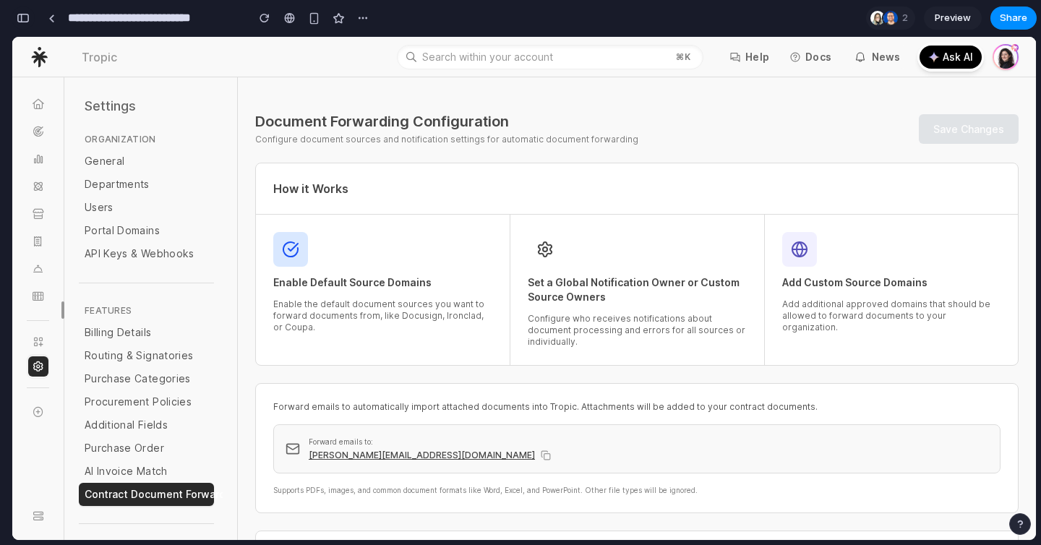
click at [18, 18] on div "button" at bounding box center [23, 18] width 13 height 10
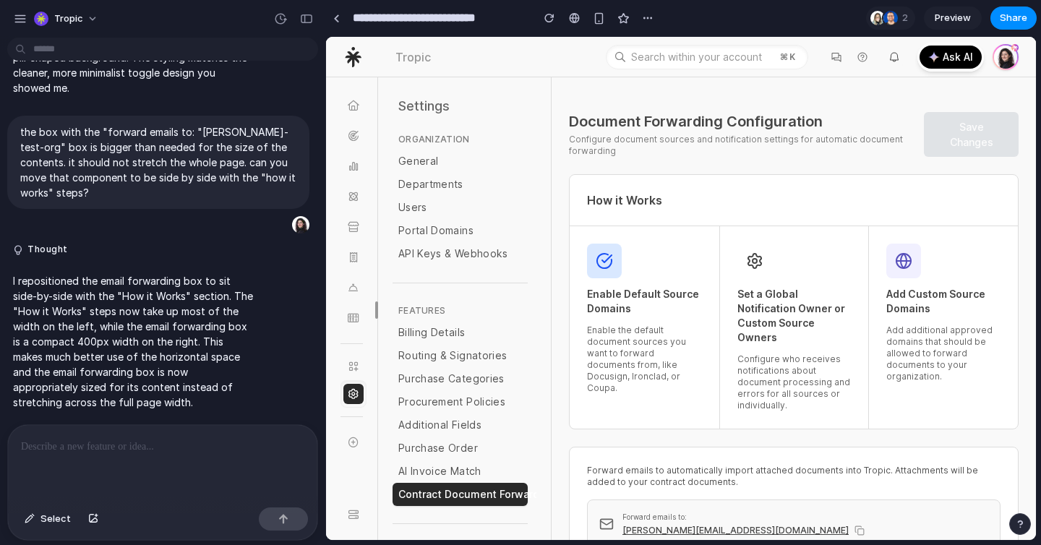
scroll to position [10127, 0]
click at [128, 332] on p "I repositioned the email forwarding box to sit side-by-side with the "How it Wo…" at bounding box center [133, 341] width 241 height 137
click at [150, 473] on div at bounding box center [162, 463] width 309 height 77
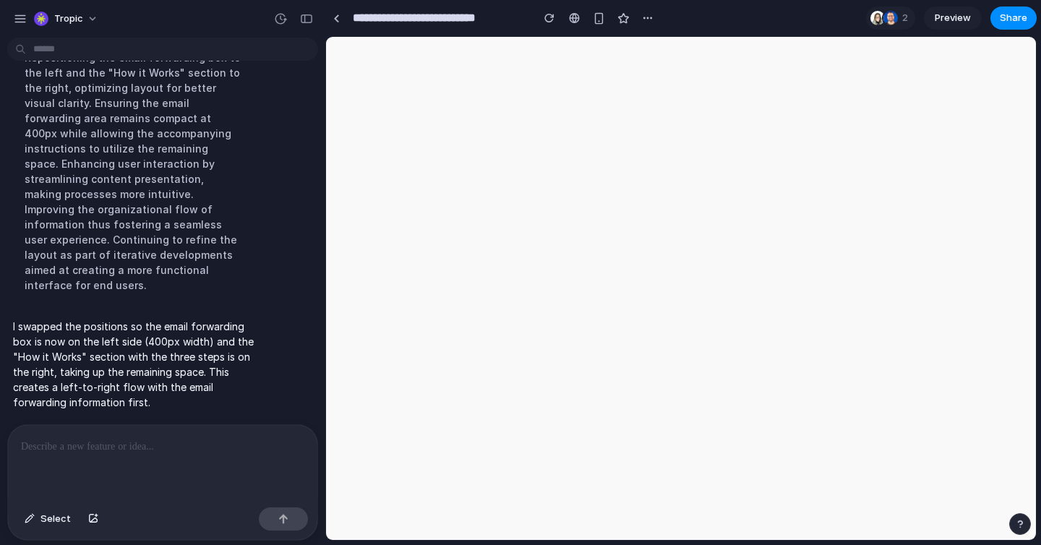
scroll to position [0, 0]
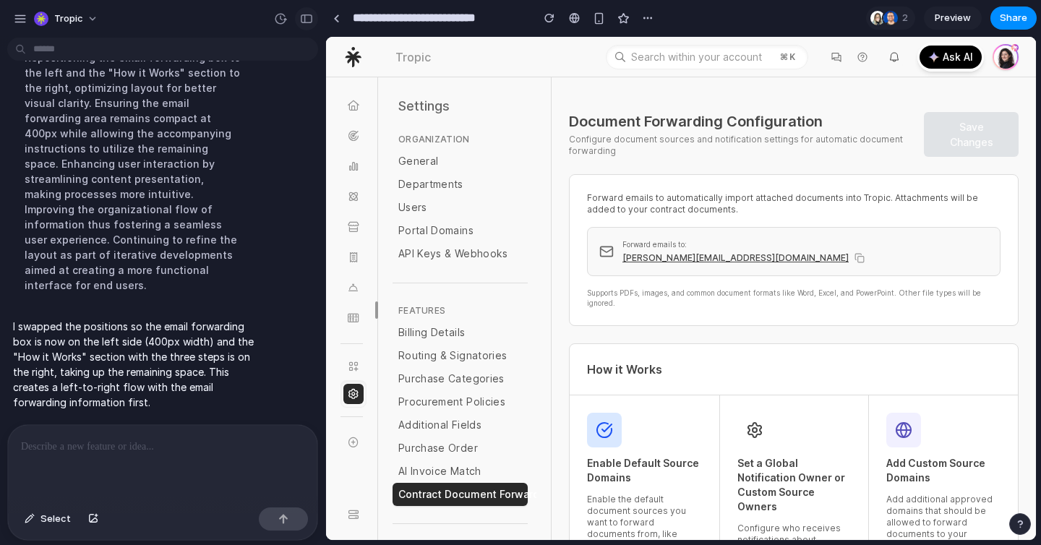
click at [304, 18] on div "button" at bounding box center [306, 19] width 13 height 10
